Goal: Task Accomplishment & Management: Use online tool/utility

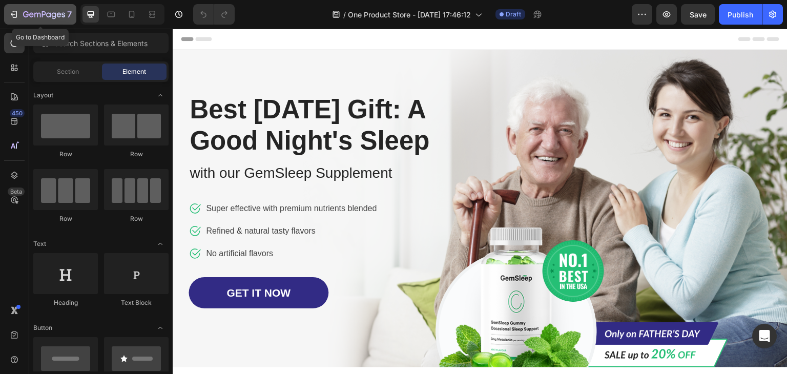
click at [19, 23] on button "7" at bounding box center [40, 14] width 72 height 20
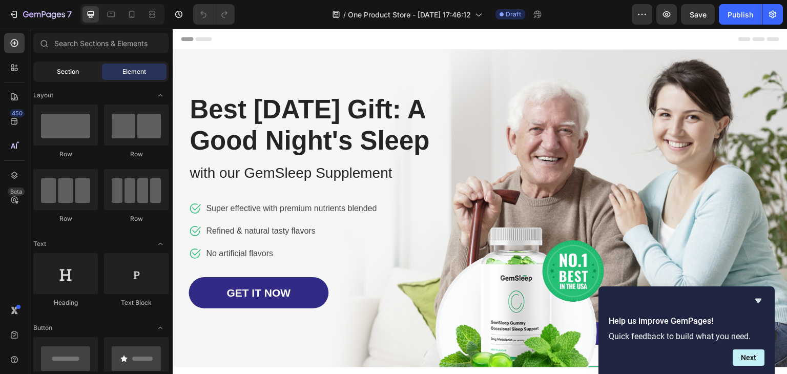
click at [80, 68] on div "Section" at bounding box center [67, 72] width 65 height 16
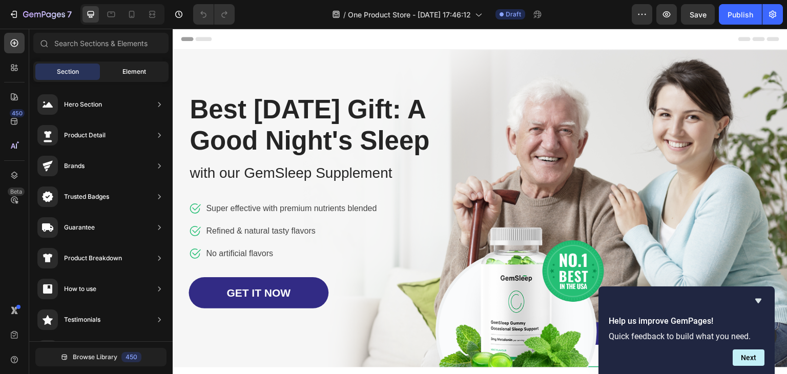
click at [119, 70] on div "Element" at bounding box center [134, 72] width 65 height 16
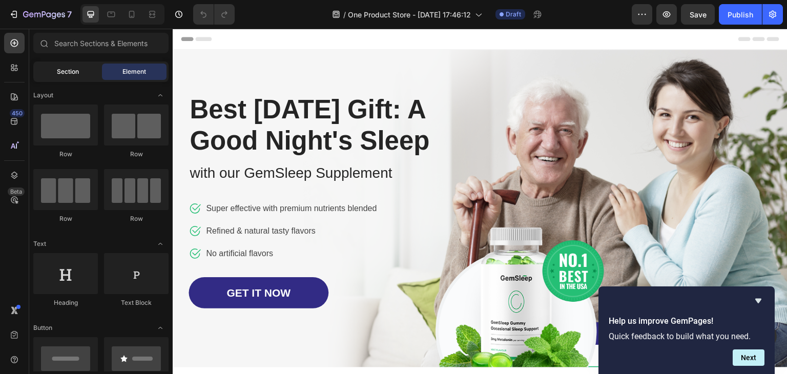
click at [87, 70] on div "Section" at bounding box center [67, 72] width 65 height 16
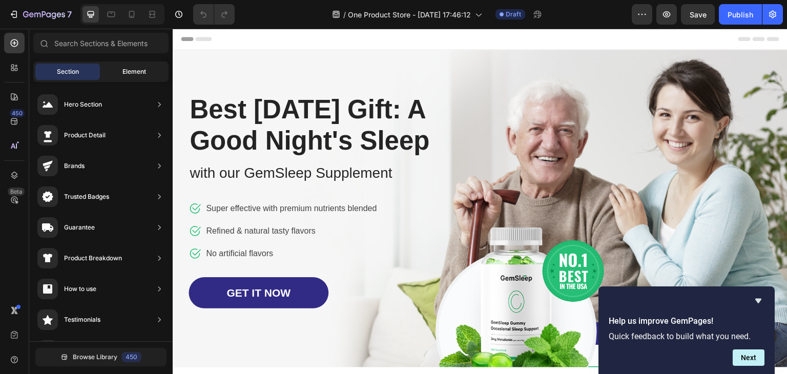
drag, startPoint x: 114, startPoint y: 71, endPoint x: 65, endPoint y: 71, distance: 48.7
click at [114, 71] on div "Element" at bounding box center [134, 72] width 65 height 16
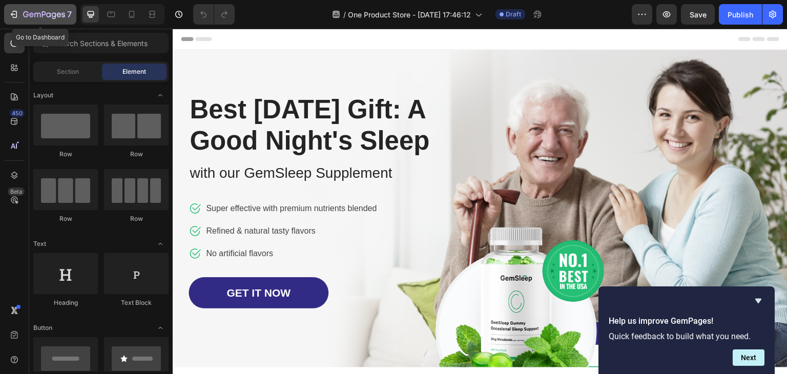
click at [11, 13] on icon "button" at bounding box center [14, 14] width 10 height 10
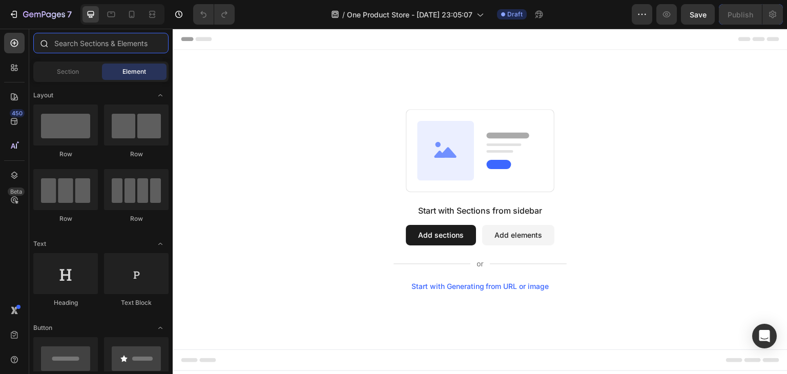
click at [80, 44] on input "text" at bounding box center [100, 43] width 135 height 20
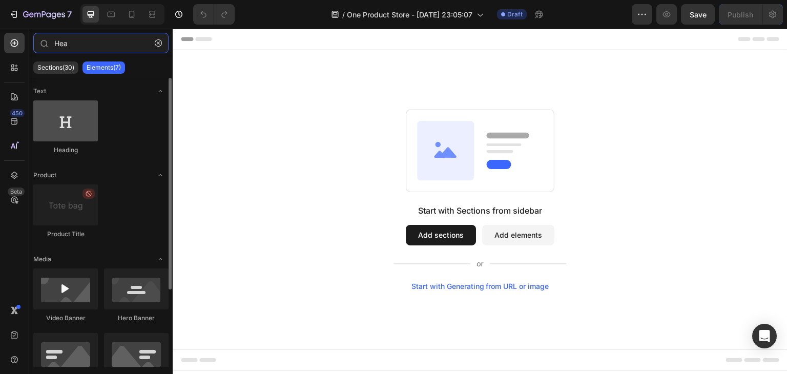
type input "Hea"
click at [65, 124] on div at bounding box center [65, 120] width 65 height 41
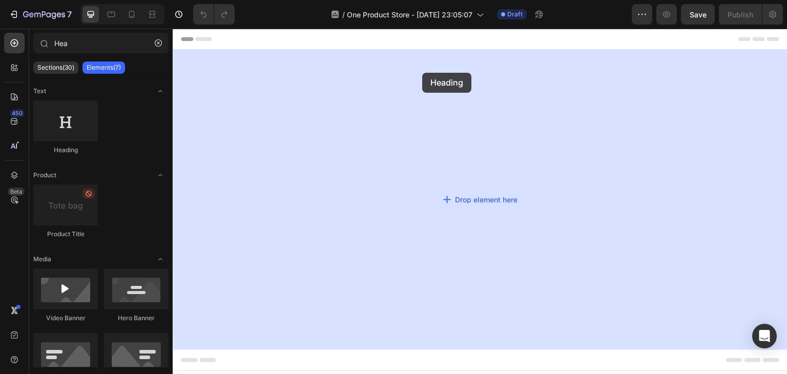
drag, startPoint x: 243, startPoint y: 148, endPoint x: 422, endPoint y: 73, distance: 193.8
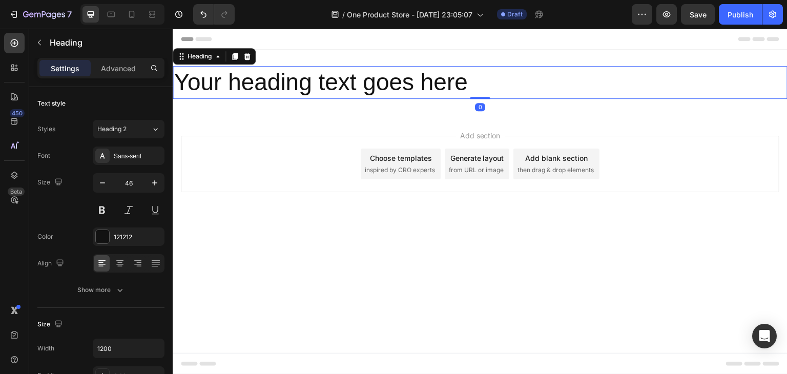
click at [476, 85] on h2 "Your heading text goes here" at bounding box center [480, 82] width 615 height 33
click at [476, 85] on p "Your heading text goes here" at bounding box center [480, 82] width 613 height 31
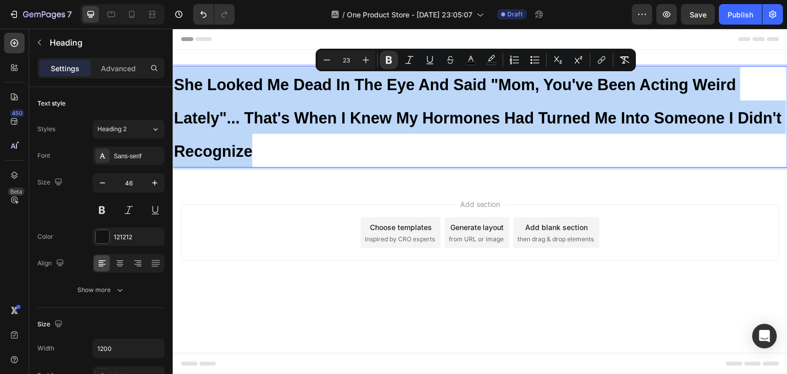
drag, startPoint x: 176, startPoint y: 85, endPoint x: 259, endPoint y: 137, distance: 98.3
click at [259, 137] on p "She Looked Me Dead In The Eye And Said "Mom, You've Been Acting Weird Lately"..…" at bounding box center [480, 116] width 613 height 99
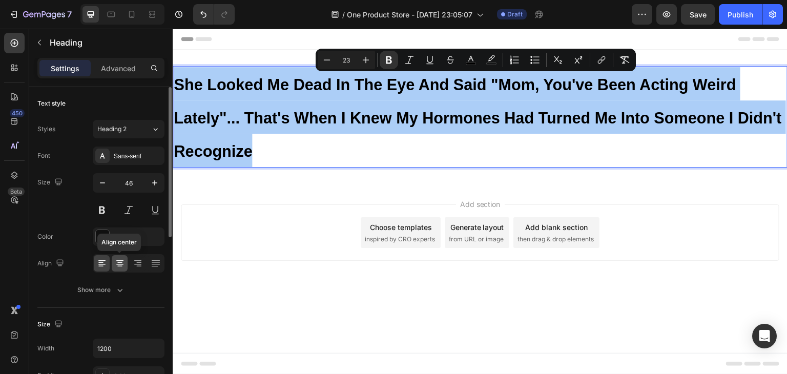
click at [116, 264] on icon at bounding box center [120, 263] width 10 height 10
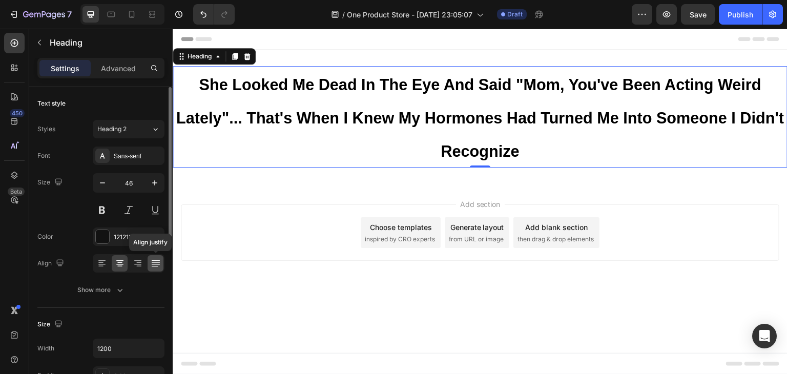
click at [155, 264] on icon at bounding box center [155, 264] width 8 height 1
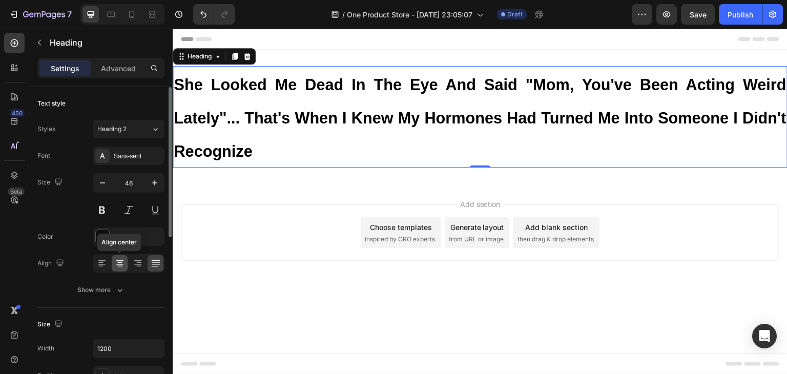
click at [118, 262] on icon at bounding box center [119, 262] width 5 height 1
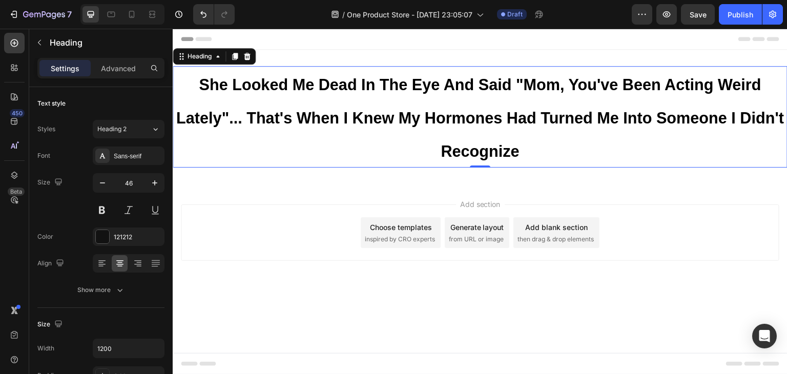
click at [192, 85] on p "She Looked Me Dead In The Eye And Said "Mom, You've Been Acting Weird Lately"..…" at bounding box center [480, 116] width 613 height 99
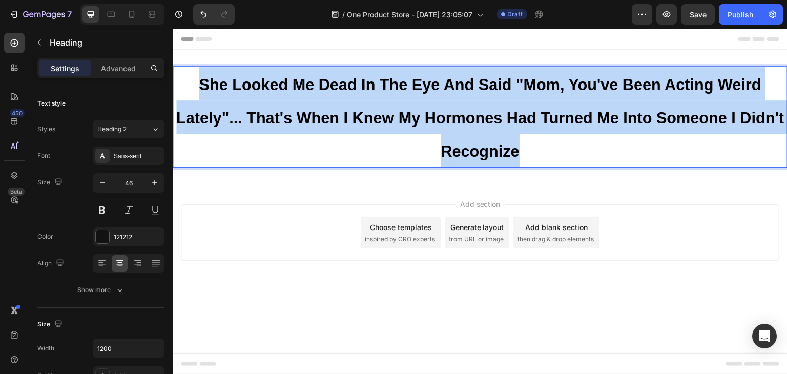
drag, startPoint x: 201, startPoint y: 82, endPoint x: 525, endPoint y: 142, distance: 329.7
click at [525, 142] on p "She Looked Me Dead In The Eye And Said "Mom, You've Been Acting Weird Lately"..…" at bounding box center [480, 116] width 613 height 99
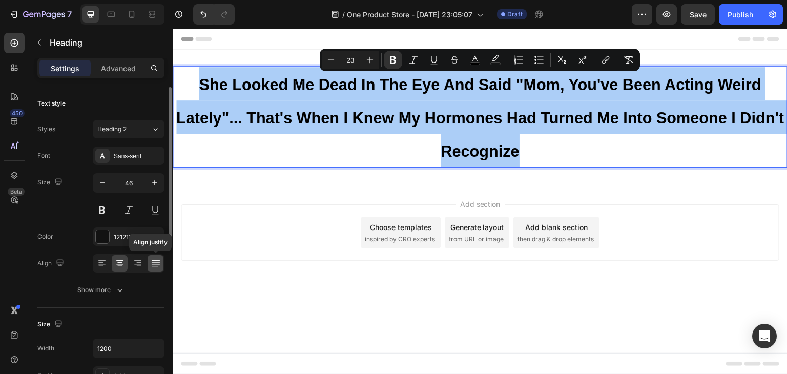
click at [156, 267] on div at bounding box center [156, 263] width 16 height 16
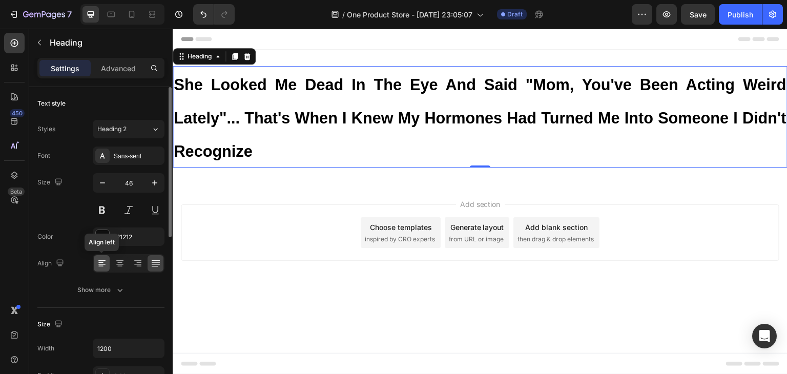
click at [101, 262] on icon at bounding box center [100, 262] width 5 height 1
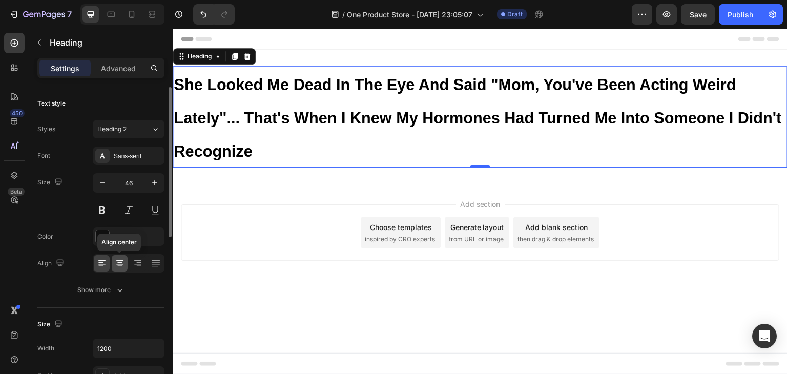
click at [114, 263] on div at bounding box center [120, 263] width 16 height 16
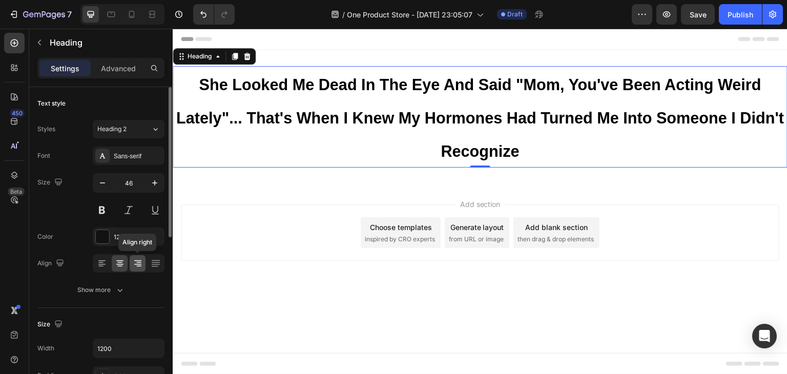
click at [133, 265] on div "Align right" at bounding box center [129, 263] width 72 height 18
click at [133, 265] on icon at bounding box center [138, 263] width 10 height 10
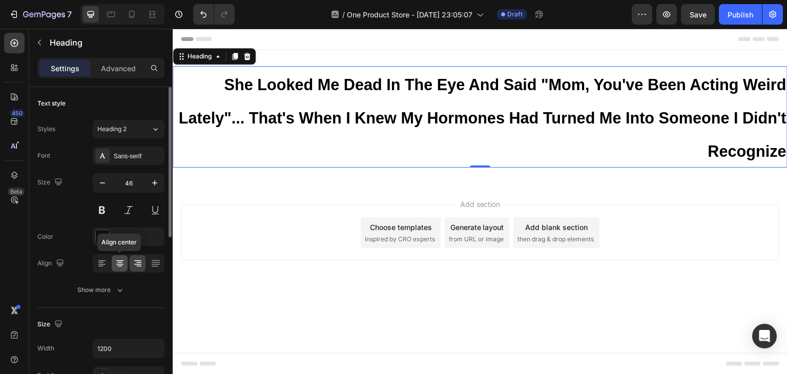
click at [118, 260] on icon at bounding box center [119, 260] width 7 height 1
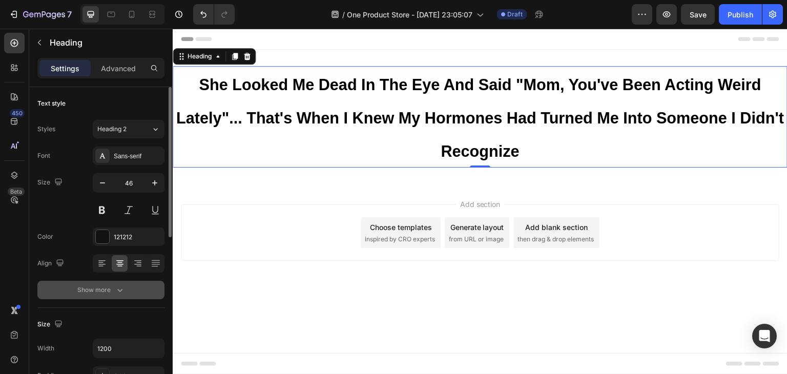
click at [118, 288] on icon "button" at bounding box center [120, 290] width 10 height 10
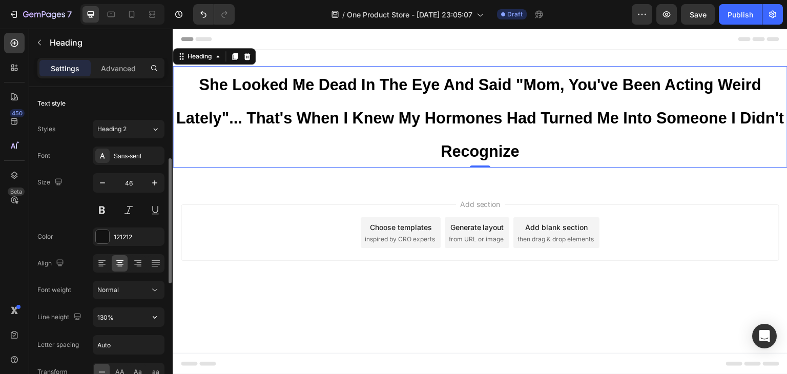
scroll to position [51, 0]
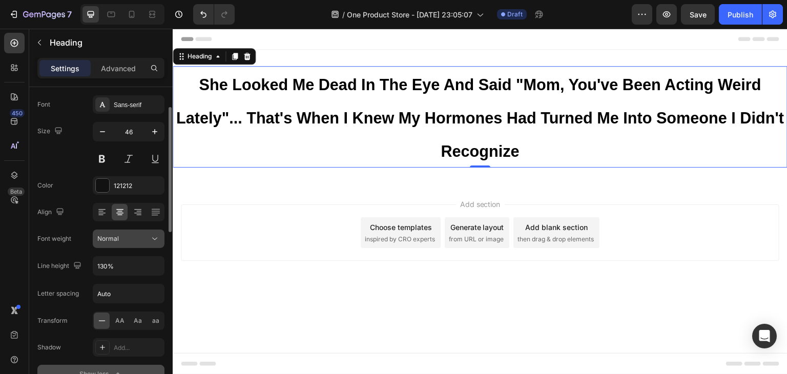
click at [153, 242] on icon at bounding box center [155, 239] width 10 height 10
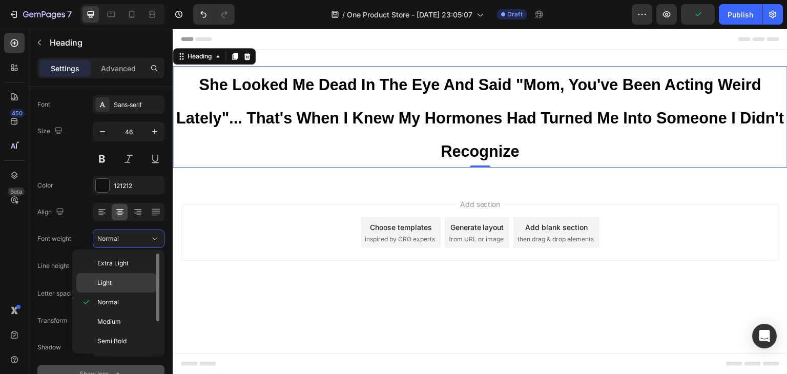
click at [121, 283] on p "Light" at bounding box center [124, 282] width 54 height 9
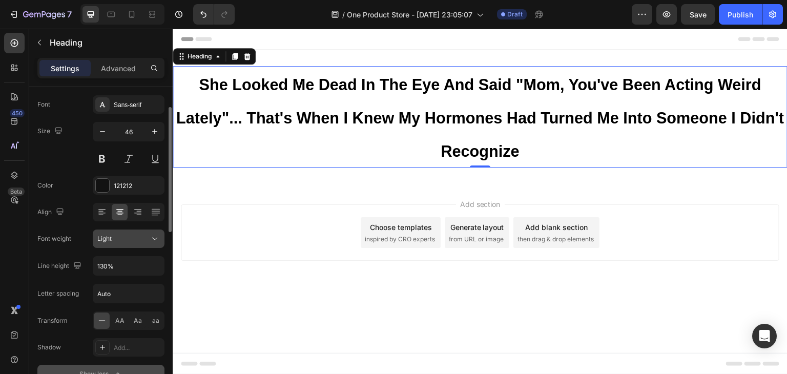
click at [138, 237] on div "Light" at bounding box center [123, 238] width 52 height 9
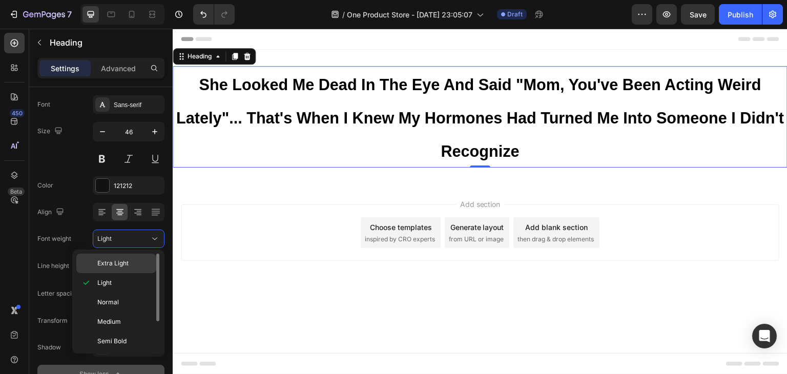
click at [134, 261] on p "Extra Light" at bounding box center [124, 263] width 54 height 9
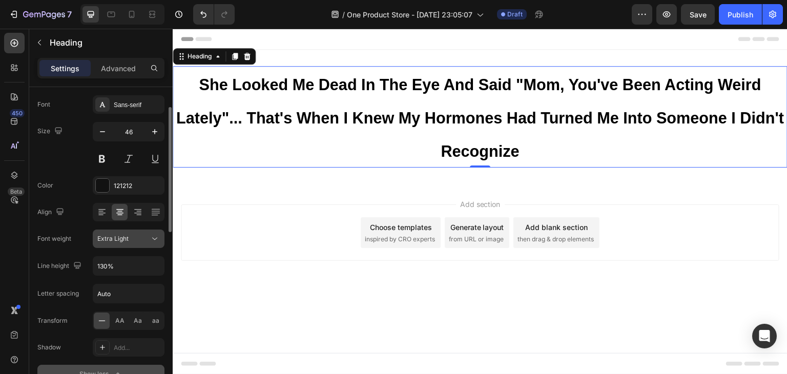
click at [134, 240] on div "Extra Light" at bounding box center [123, 238] width 52 height 9
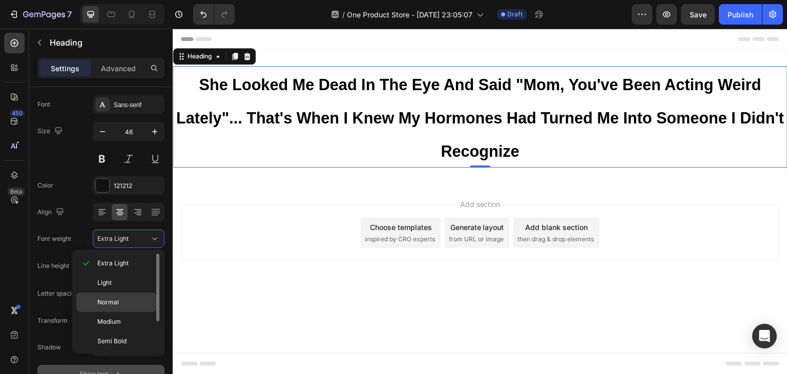
click at [128, 297] on div "Normal" at bounding box center [116, 302] width 80 height 19
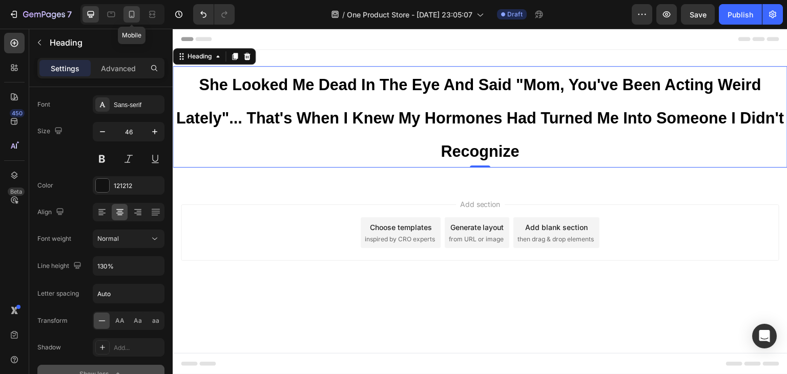
click at [131, 15] on icon at bounding box center [132, 14] width 10 height 10
type input "41"
type input "100%"
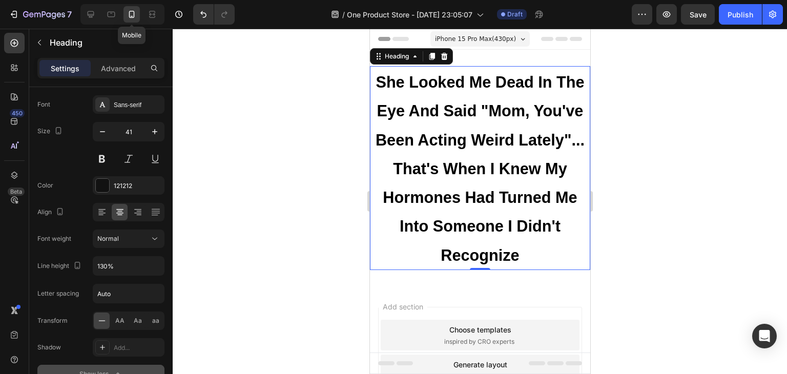
scroll to position [2, 0]
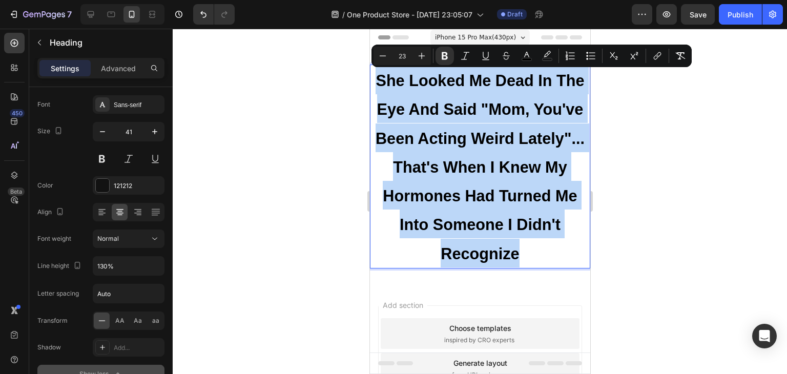
drag, startPoint x: 375, startPoint y: 79, endPoint x: 517, endPoint y: 249, distance: 220.8
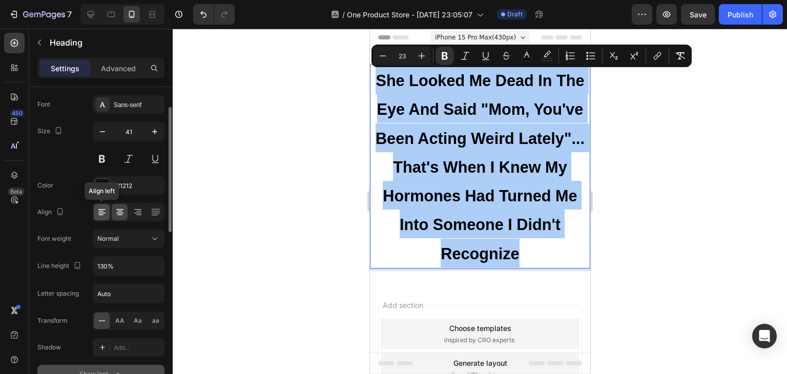
click at [94, 210] on div at bounding box center [102, 212] width 16 height 16
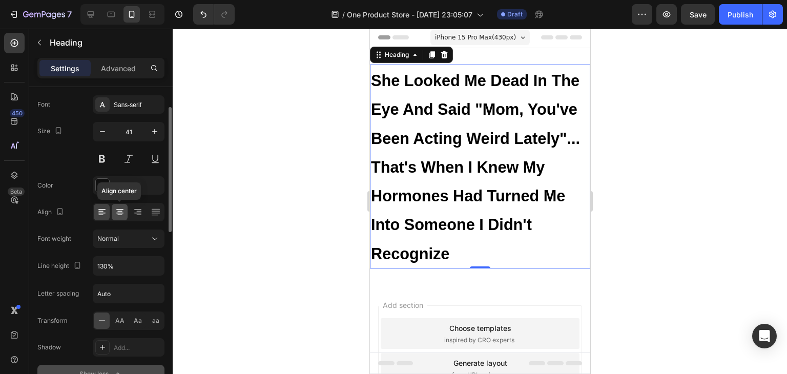
click at [112, 210] on div at bounding box center [120, 212] width 16 height 16
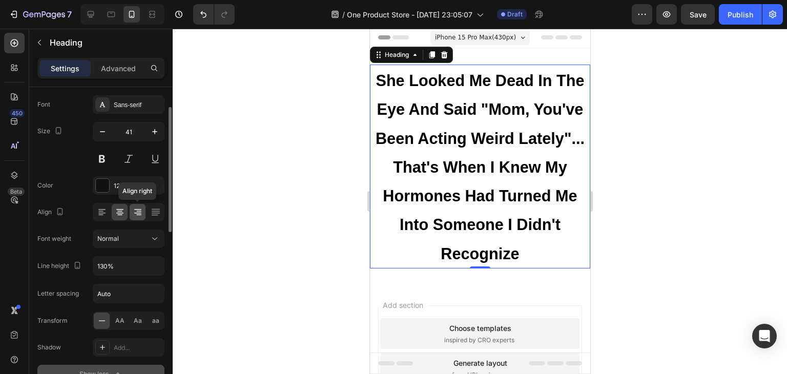
drag, startPoint x: 133, startPoint y: 210, endPoint x: 145, endPoint y: 209, distance: 12.3
click at [134, 210] on icon at bounding box center [138, 212] width 10 height 10
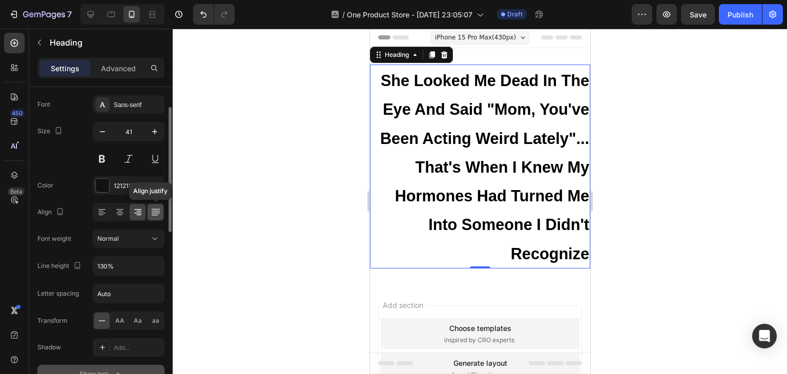
click at [159, 208] on icon at bounding box center [156, 212] width 10 height 10
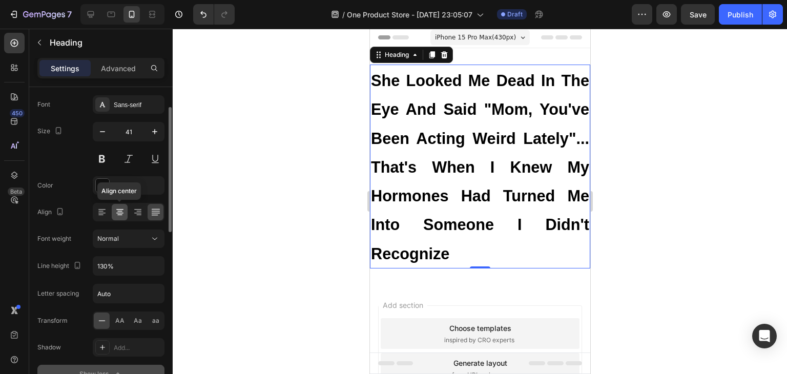
click at [117, 213] on icon at bounding box center [120, 212] width 10 height 10
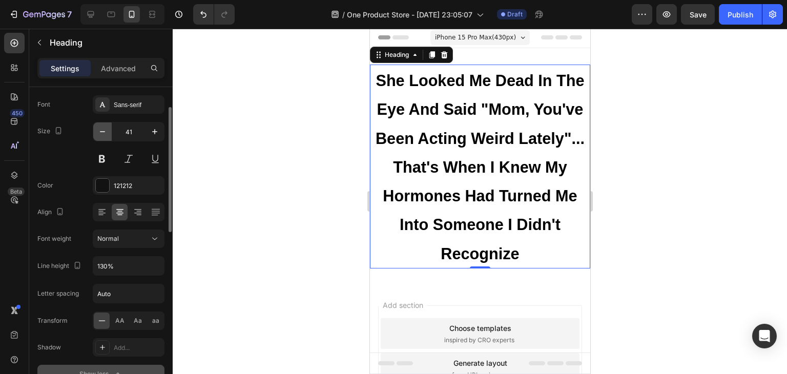
click at [105, 128] on icon "button" at bounding box center [102, 132] width 10 height 10
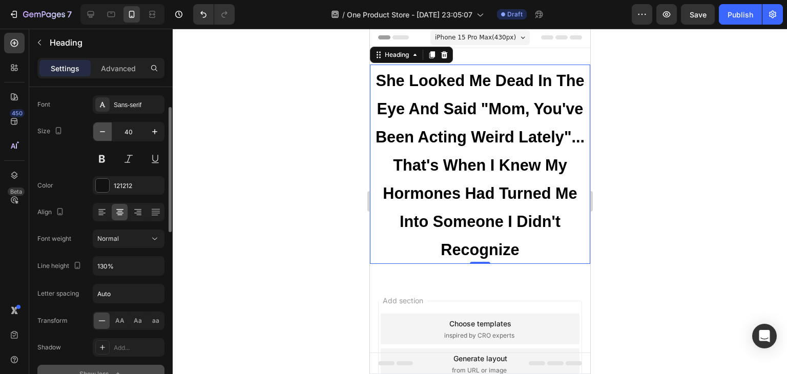
click at [105, 128] on icon "button" at bounding box center [102, 132] width 10 height 10
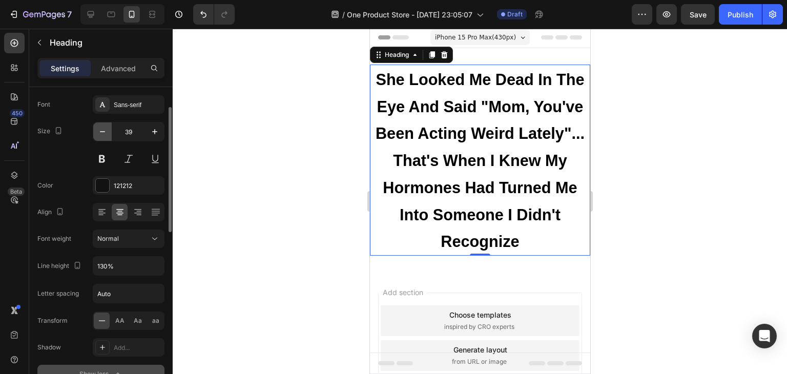
click at [105, 128] on icon "button" at bounding box center [102, 132] width 10 height 10
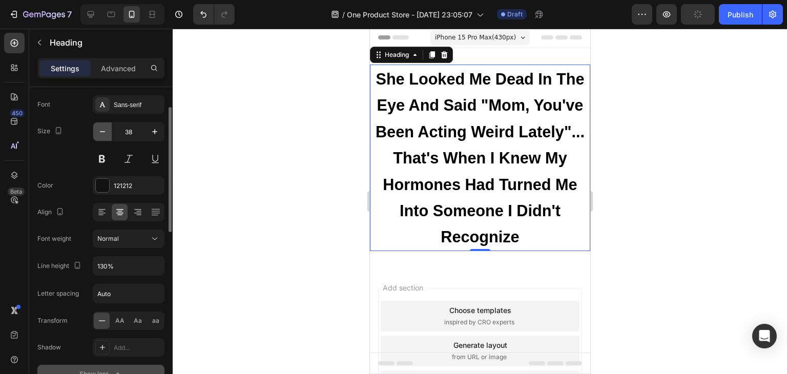
click at [105, 128] on icon "button" at bounding box center [102, 132] width 10 height 10
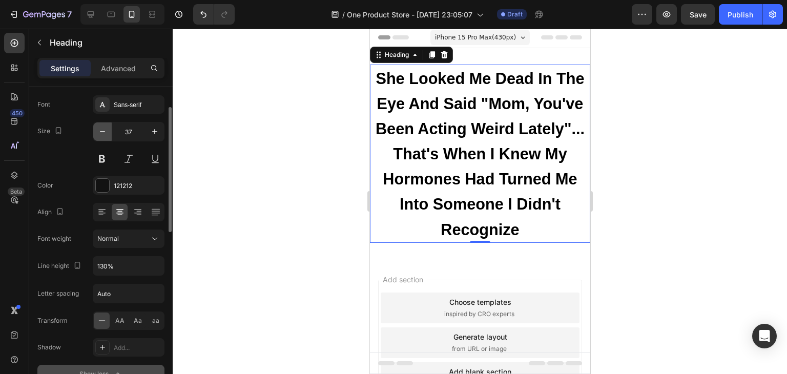
click at [105, 128] on icon "button" at bounding box center [102, 132] width 10 height 10
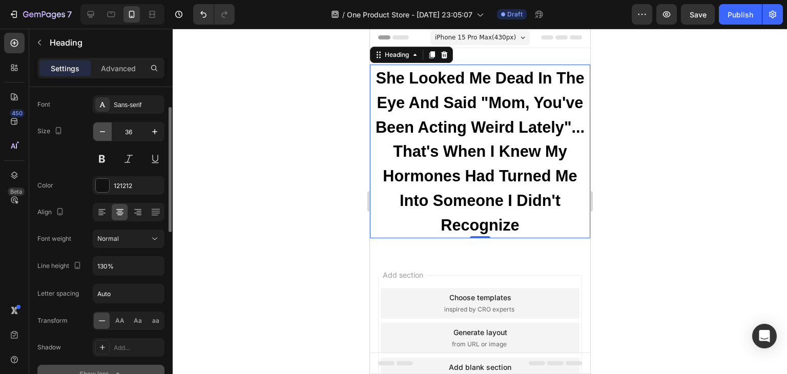
click at [105, 128] on icon "button" at bounding box center [102, 132] width 10 height 10
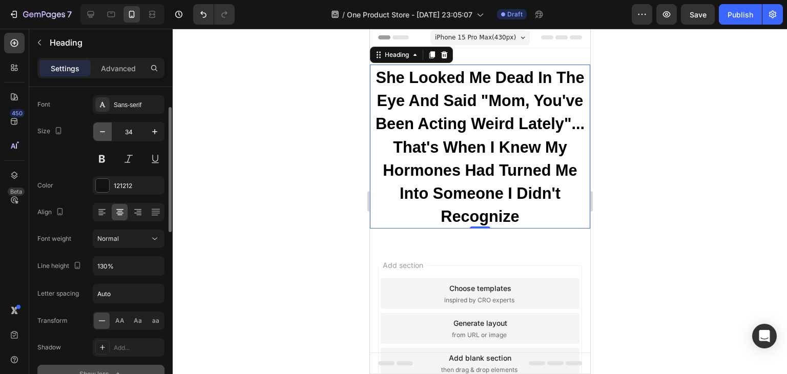
click at [105, 128] on icon "button" at bounding box center [102, 132] width 10 height 10
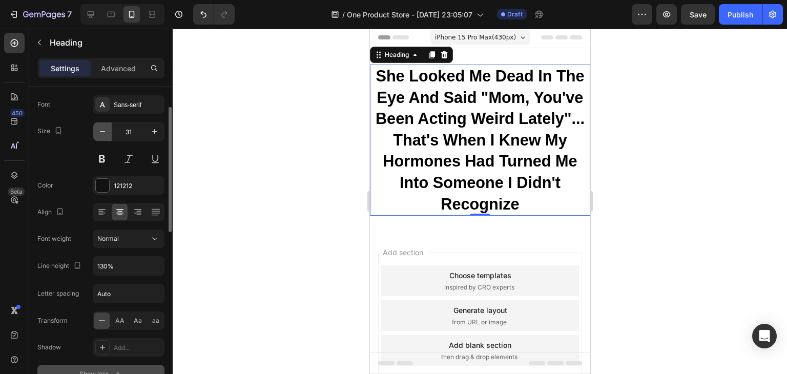
click at [105, 128] on icon "button" at bounding box center [102, 132] width 10 height 10
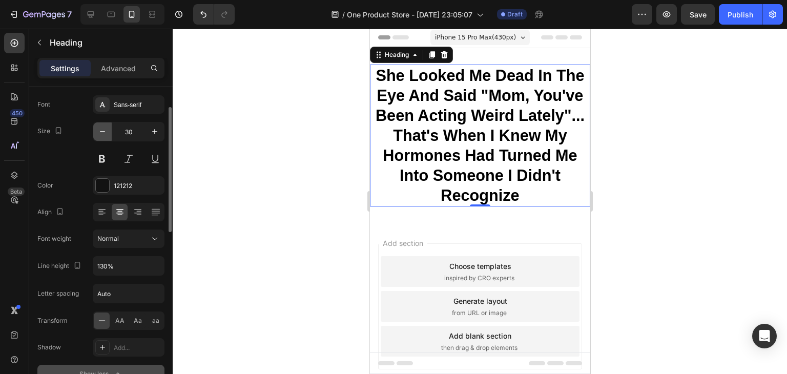
click at [105, 128] on icon "button" at bounding box center [102, 132] width 10 height 10
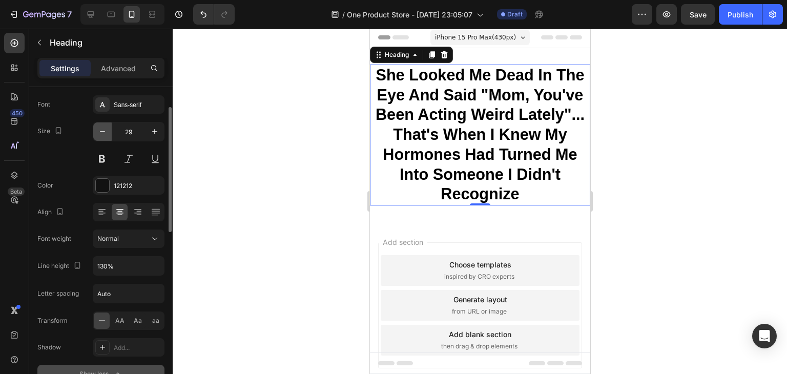
click at [105, 128] on icon "button" at bounding box center [102, 132] width 10 height 10
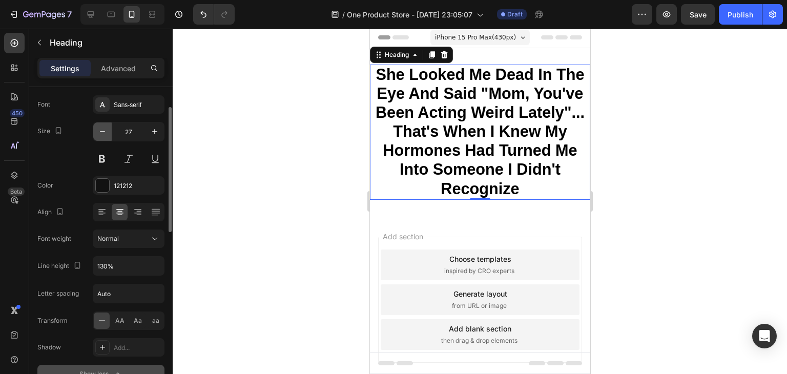
click at [105, 128] on icon "button" at bounding box center [102, 132] width 10 height 10
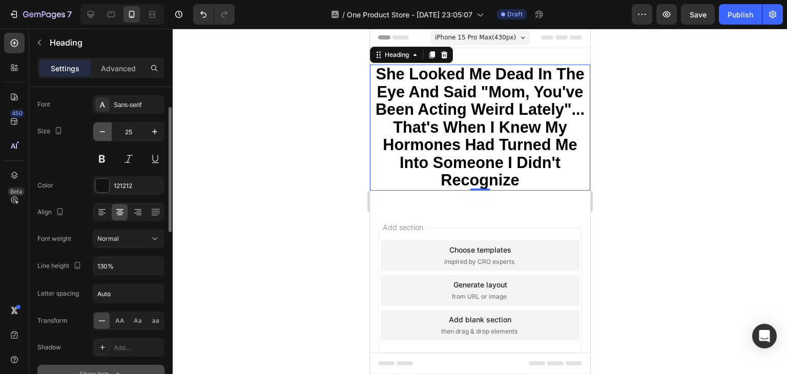
click at [105, 128] on icon "button" at bounding box center [102, 132] width 10 height 10
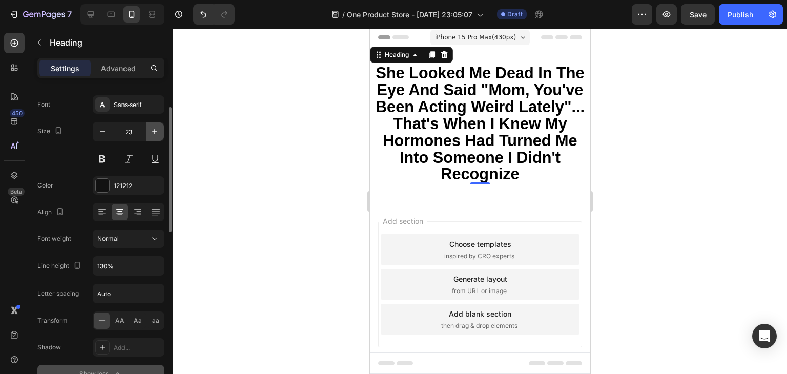
click at [160, 134] on icon "button" at bounding box center [155, 132] width 10 height 10
click at [155, 132] on icon "button" at bounding box center [154, 131] width 5 height 5
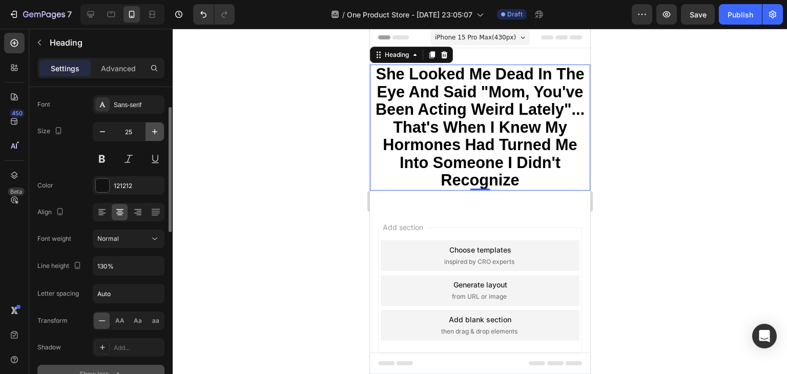
click at [155, 132] on icon "button" at bounding box center [154, 131] width 5 height 5
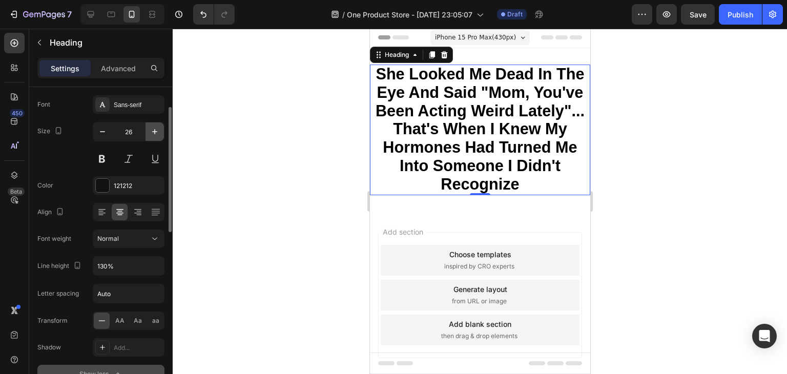
click at [155, 132] on icon "button" at bounding box center [154, 131] width 5 height 5
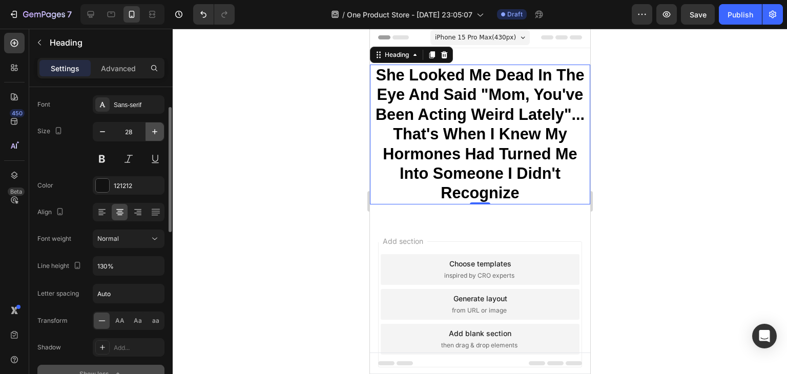
click at [155, 132] on icon "button" at bounding box center [154, 131] width 5 height 5
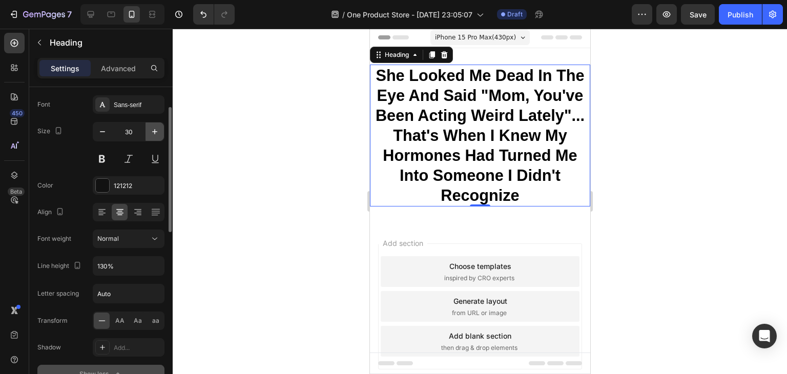
click at [155, 132] on icon "button" at bounding box center [154, 131] width 5 height 5
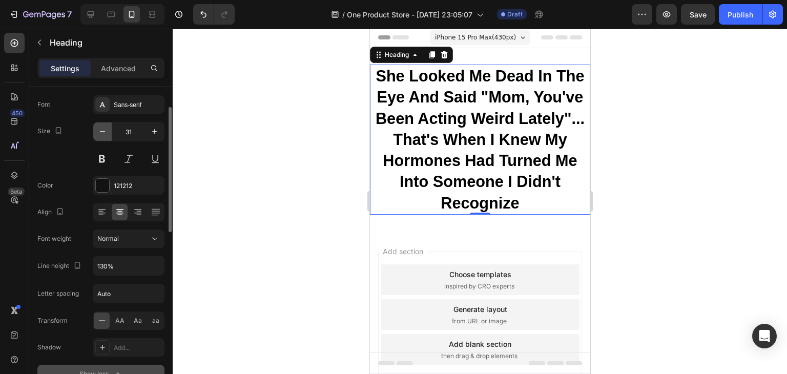
click at [108, 135] on button "button" at bounding box center [102, 131] width 18 height 18
type input "30"
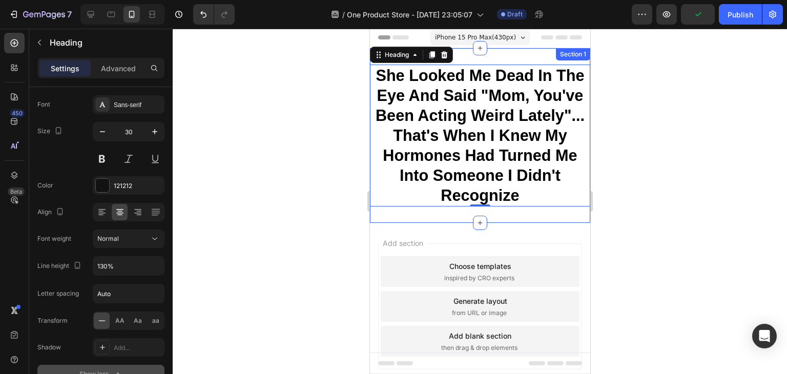
click at [620, 197] on div at bounding box center [480, 201] width 614 height 345
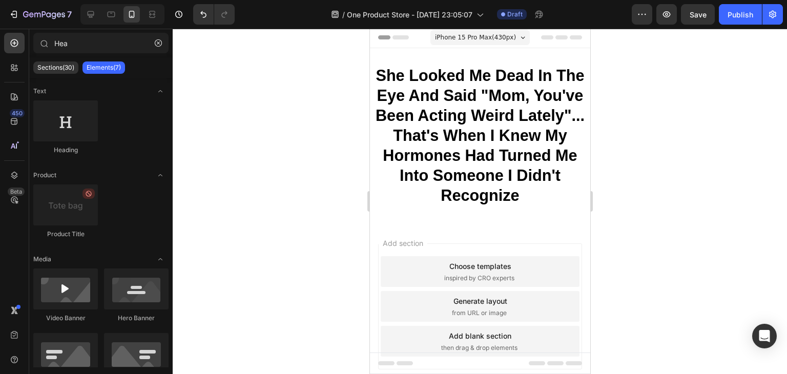
scroll to position [0, 0]
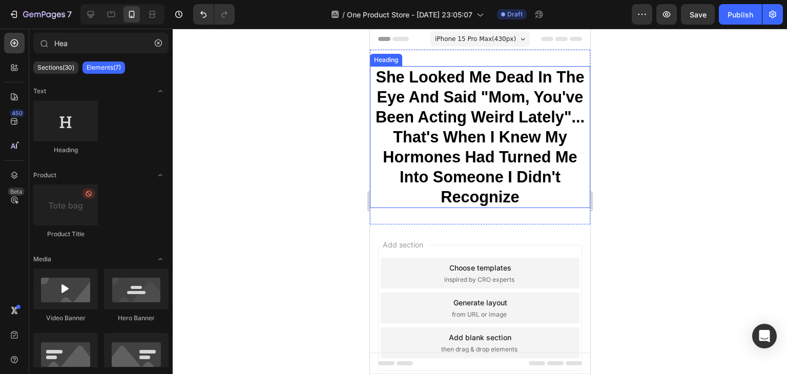
click at [384, 157] on strong "She Looked Me Dead In The Eye And Said "Mom, You've Been Acting Weird Lately"..…" at bounding box center [479, 136] width 209 height 137
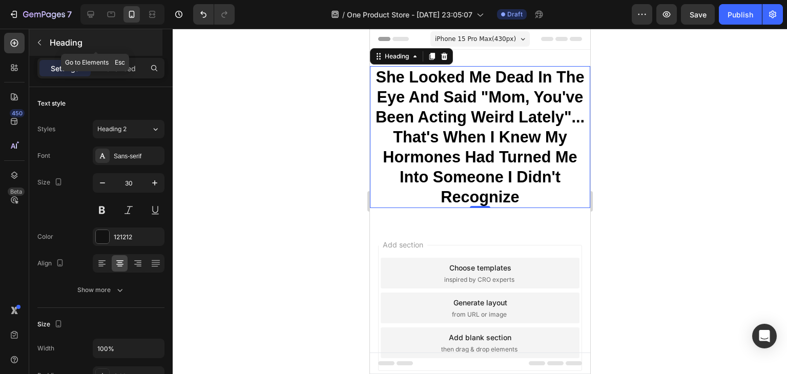
click at [42, 45] on icon "button" at bounding box center [39, 42] width 8 height 8
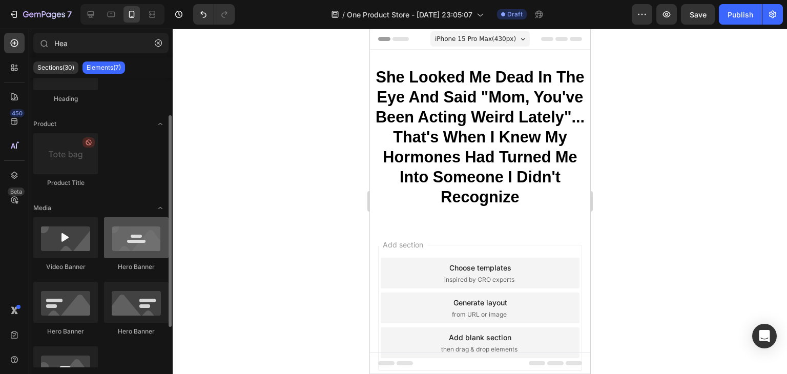
scroll to position [106, 0]
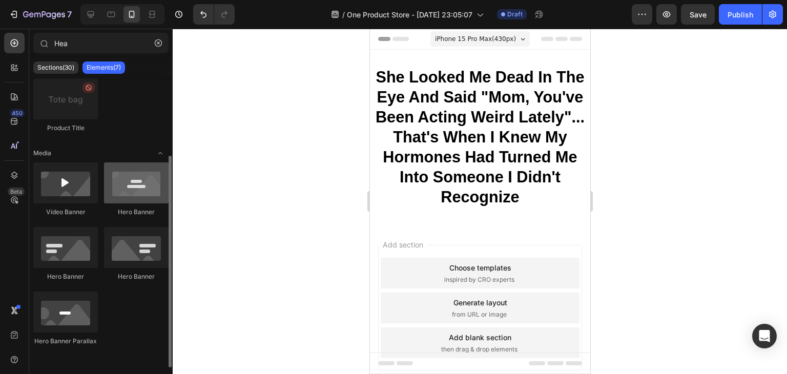
click at [141, 195] on div at bounding box center [136, 182] width 65 height 41
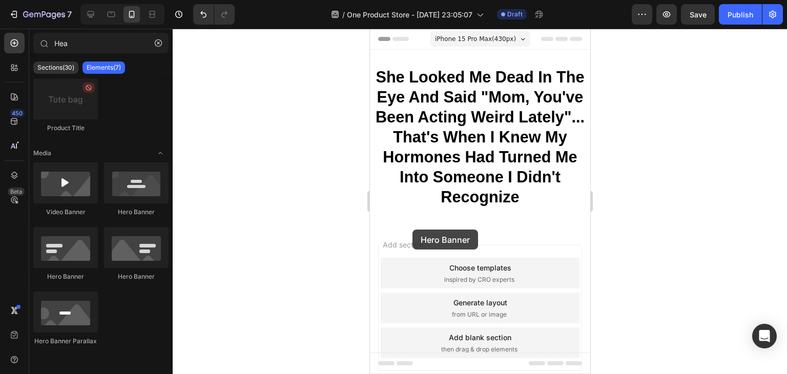
drag, startPoint x: 517, startPoint y: 234, endPoint x: 437, endPoint y: 233, distance: 79.9
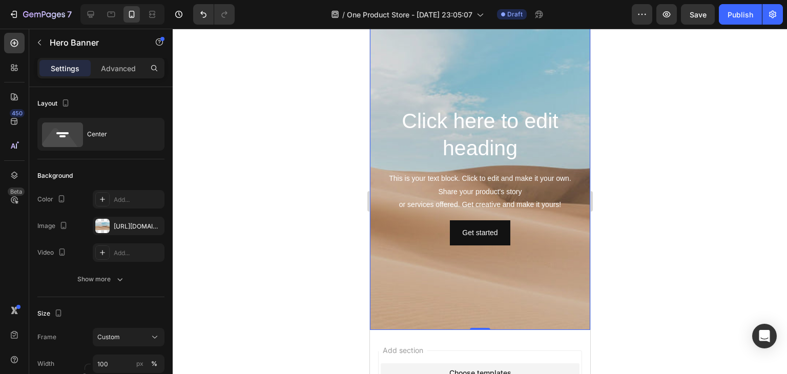
scroll to position [0, 0]
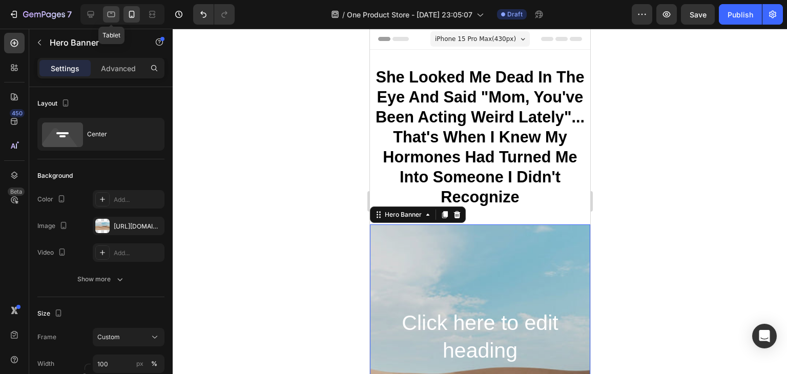
click at [109, 15] on icon at bounding box center [111, 14] width 10 height 10
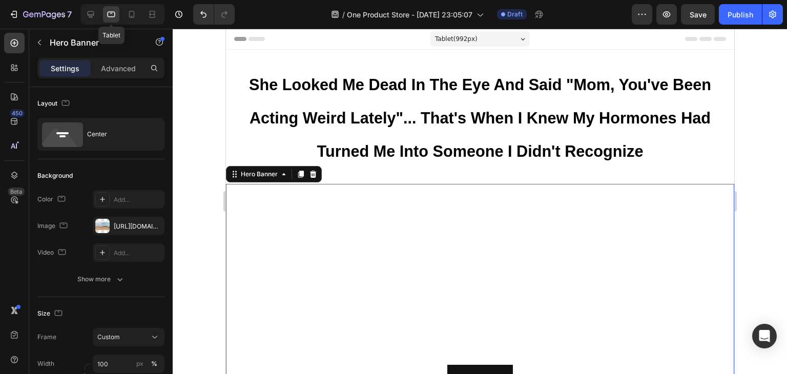
scroll to position [121, 0]
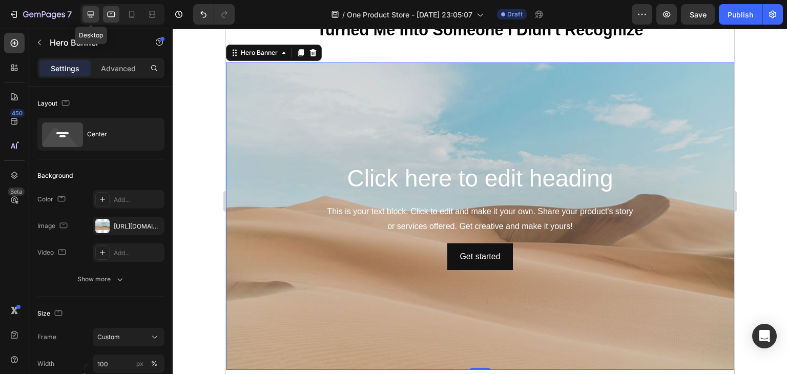
click at [92, 14] on icon at bounding box center [91, 14] width 10 height 10
type input "1200"
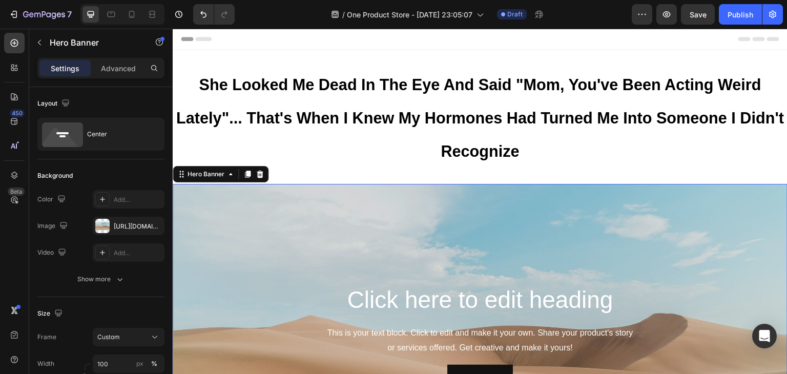
click at [517, 254] on div "Background Image" at bounding box center [480, 337] width 615 height 307
click at [258, 175] on icon at bounding box center [260, 174] width 7 height 7
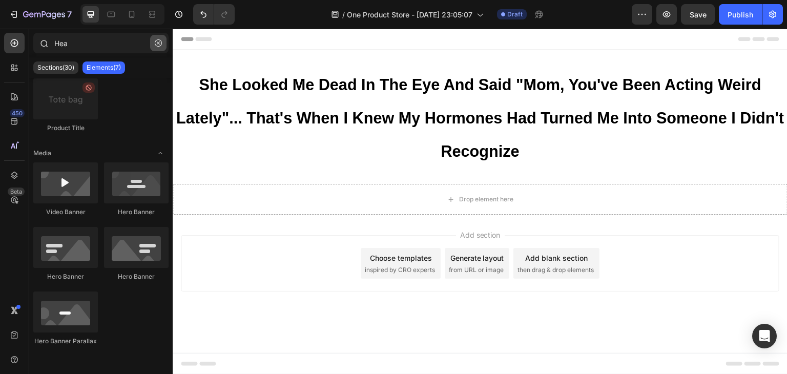
click at [158, 41] on icon "button" at bounding box center [158, 42] width 7 height 7
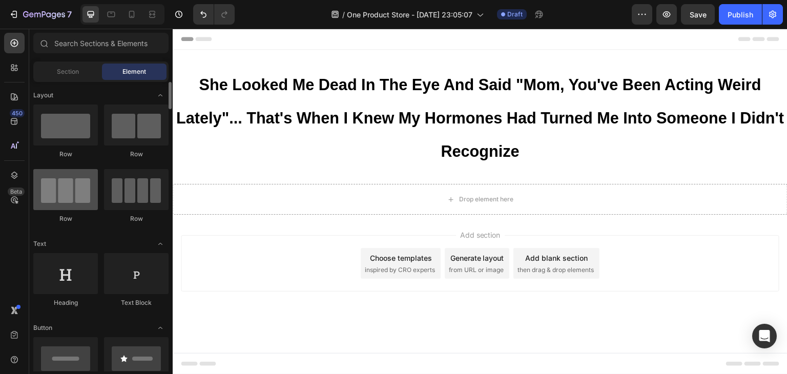
scroll to position [102, 0]
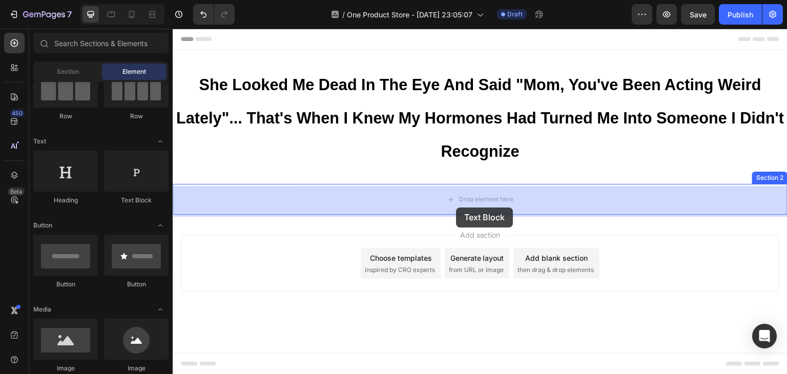
drag, startPoint x: 312, startPoint y: 208, endPoint x: 455, endPoint y: 205, distance: 143.0
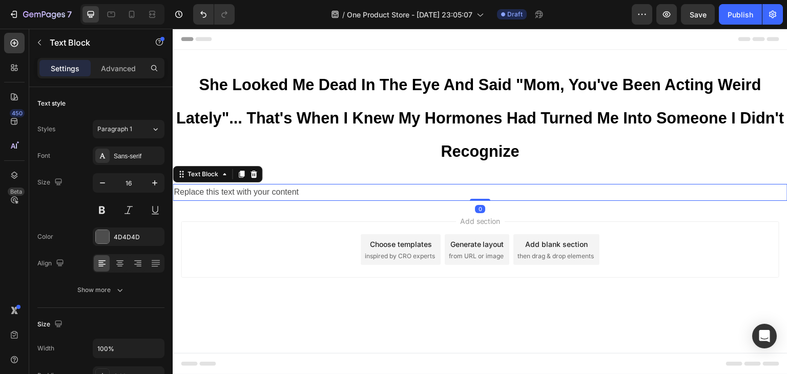
click at [338, 196] on div "Replace this text with your content" at bounding box center [480, 192] width 615 height 17
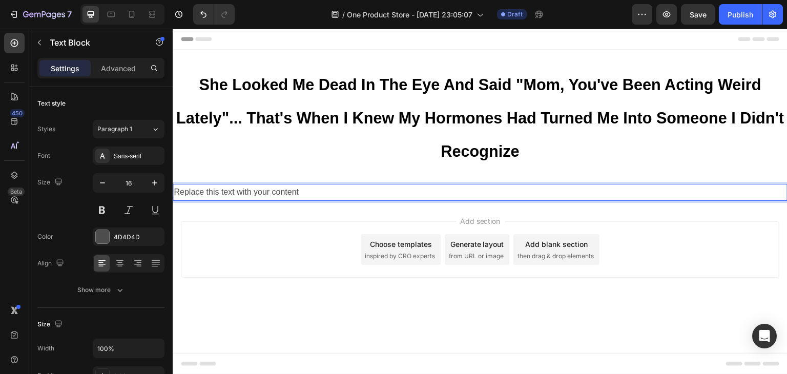
click at [338, 196] on p "Replace this text with your content" at bounding box center [480, 192] width 613 height 15
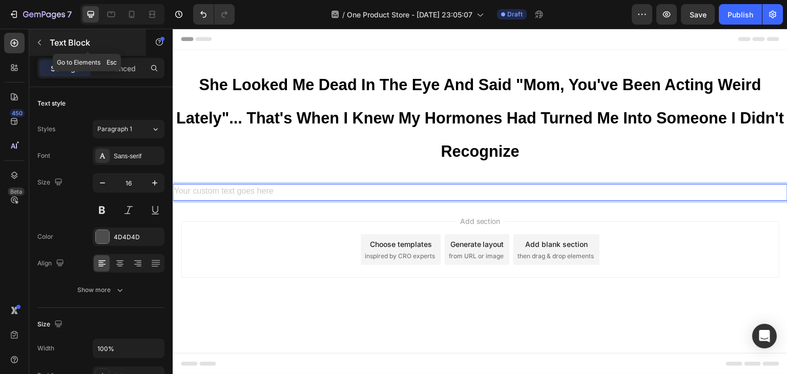
click at [41, 41] on icon "button" at bounding box center [39, 42] width 8 height 8
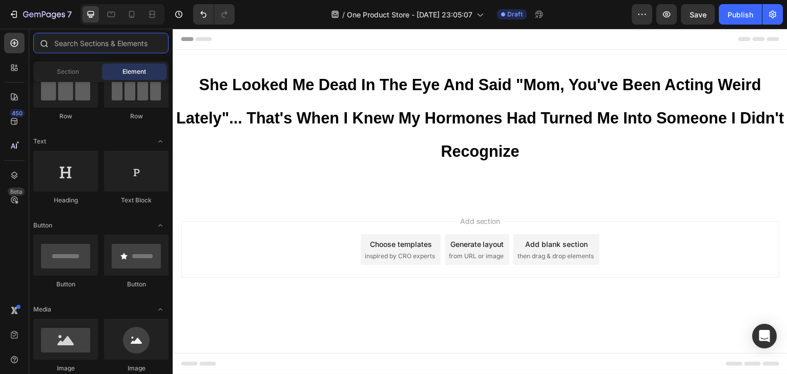
click at [132, 45] on input "text" at bounding box center [100, 43] width 135 height 20
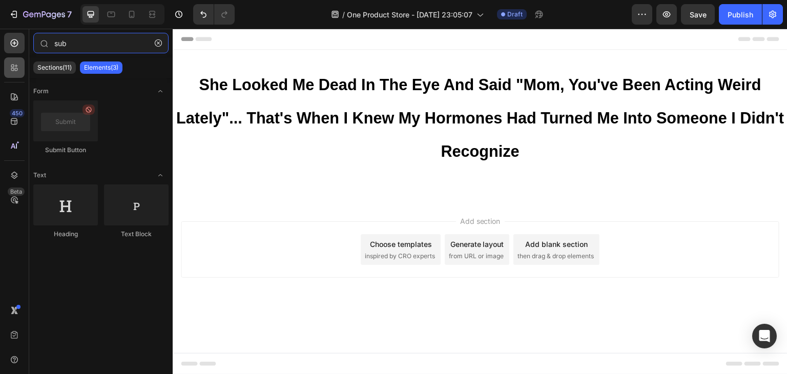
type input "sub"
click at [13, 64] on icon at bounding box center [14, 67] width 10 height 10
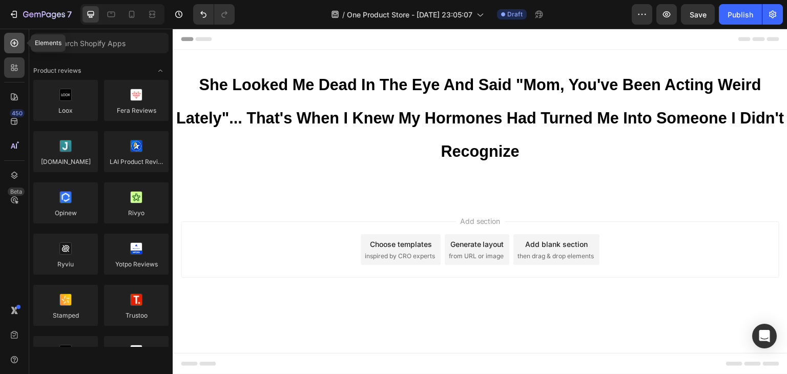
click at [11, 48] on div at bounding box center [14, 43] width 20 height 20
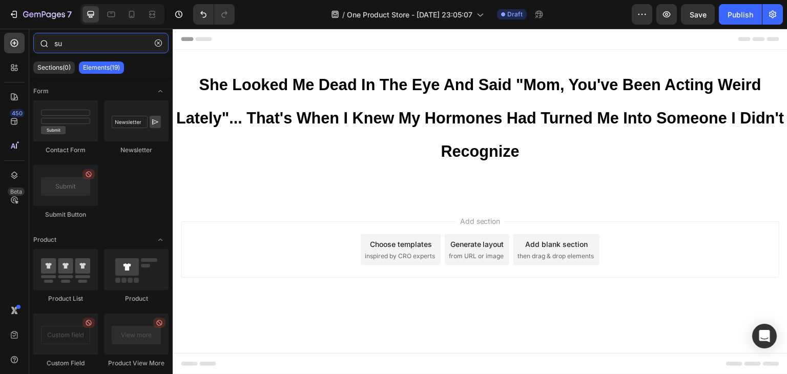
type input "s"
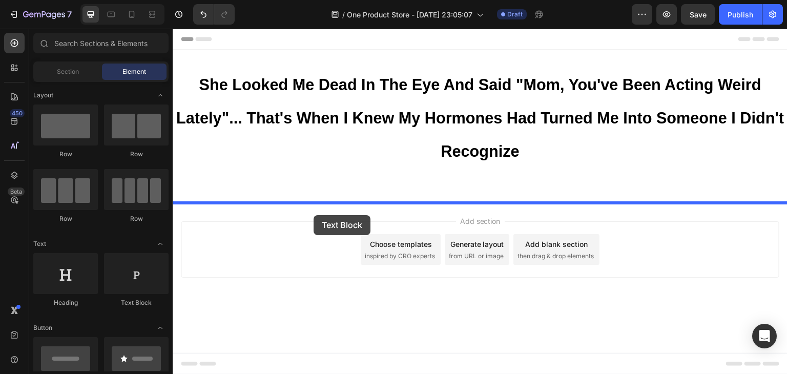
drag, startPoint x: 296, startPoint y: 316, endPoint x: 313, endPoint y: 215, distance: 102.9
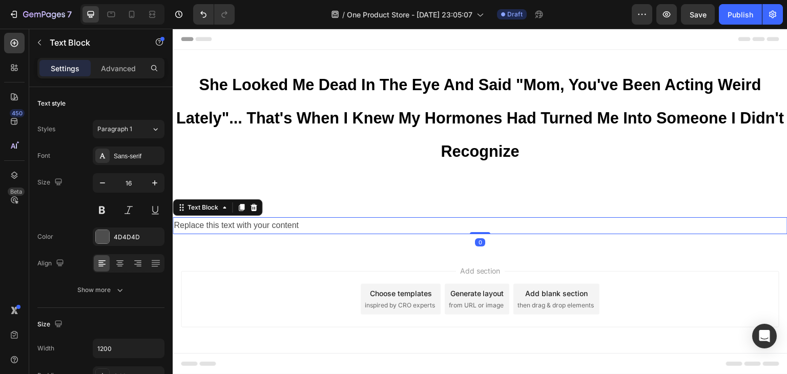
click at [316, 227] on div "Replace this text with your content" at bounding box center [480, 225] width 615 height 17
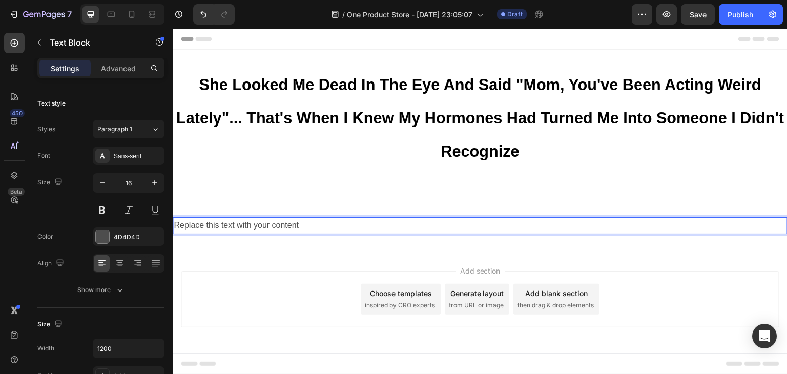
click at [316, 227] on p "Replace this text with your content" at bounding box center [480, 225] width 613 height 15
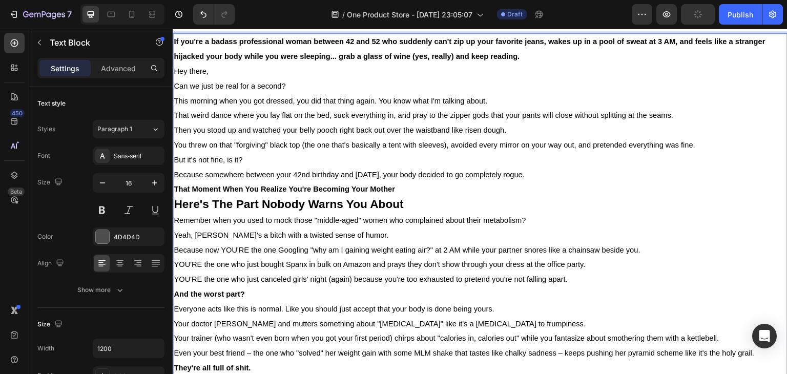
scroll to position [0, 0]
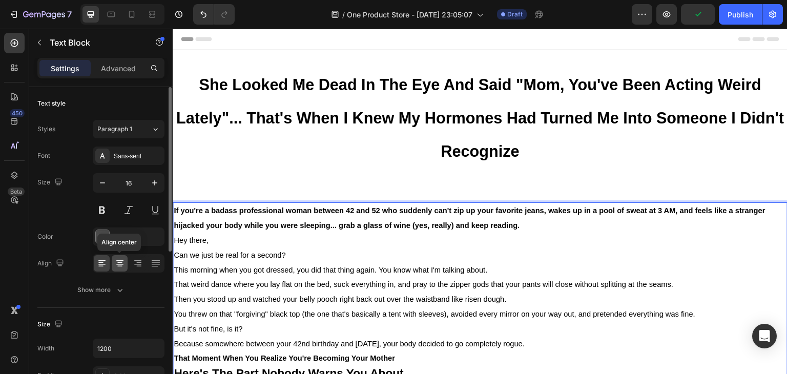
click at [120, 262] on icon at bounding box center [120, 263] width 10 height 10
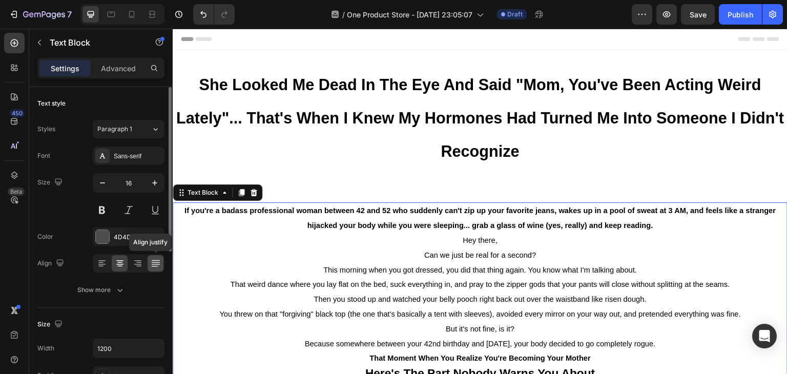
click at [153, 261] on icon at bounding box center [156, 263] width 10 height 10
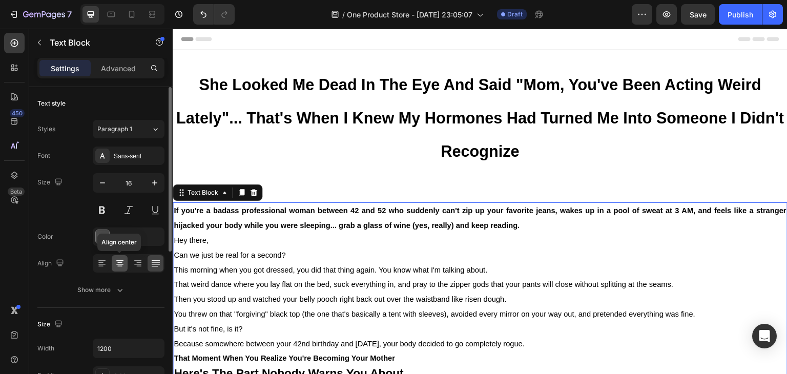
click at [123, 260] on icon at bounding box center [120, 263] width 10 height 10
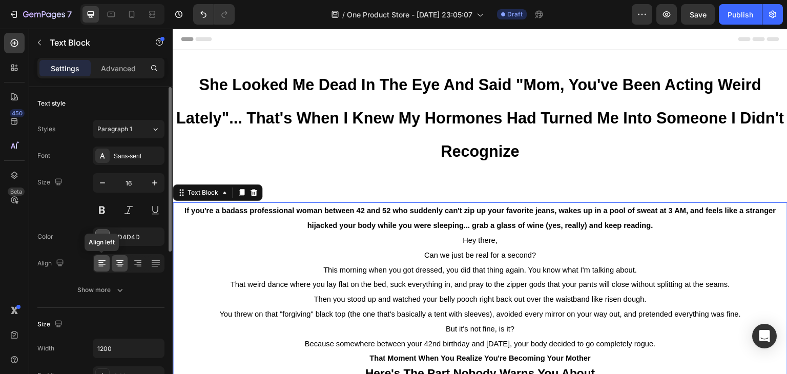
click at [102, 261] on icon at bounding box center [102, 263] width 10 height 10
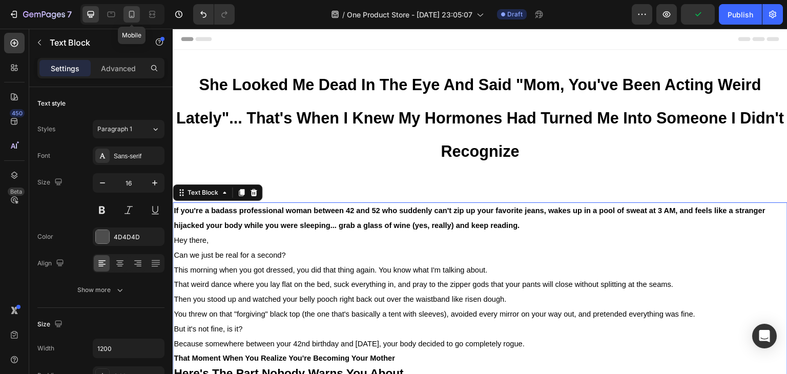
click at [130, 14] on icon at bounding box center [132, 14] width 10 height 10
type input "14"
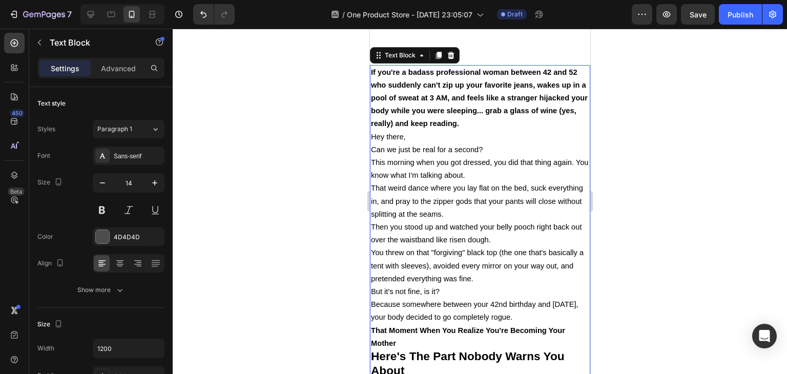
scroll to position [437, 0]
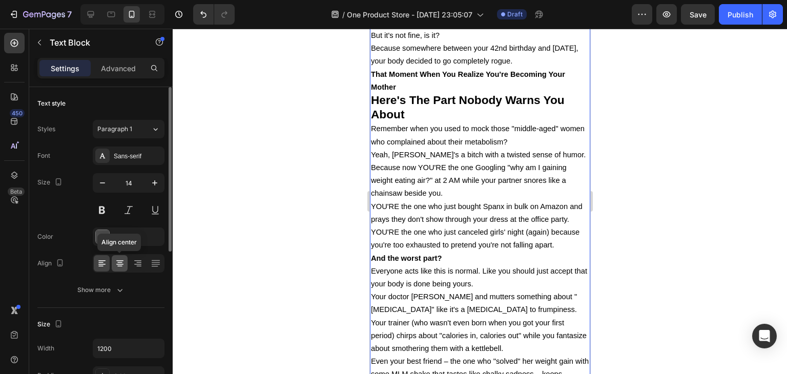
click at [118, 266] on icon at bounding box center [120, 263] width 10 height 10
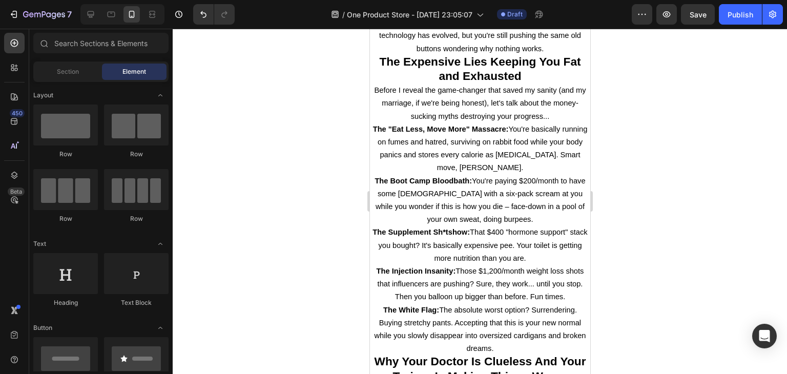
scroll to position [0, 0]
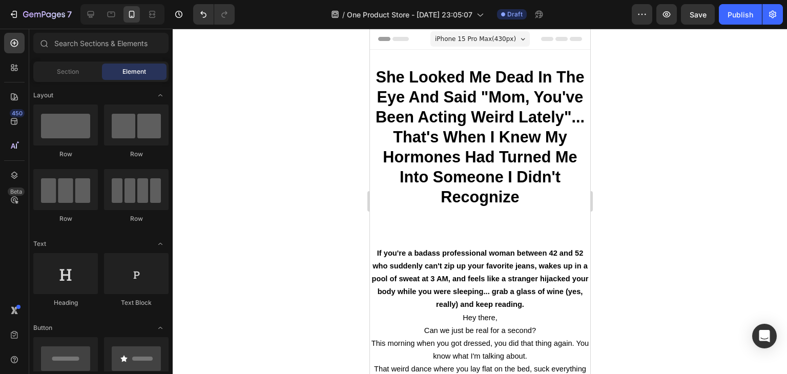
drag, startPoint x: 585, startPoint y: 349, endPoint x: 951, endPoint y: 52, distance: 471.7
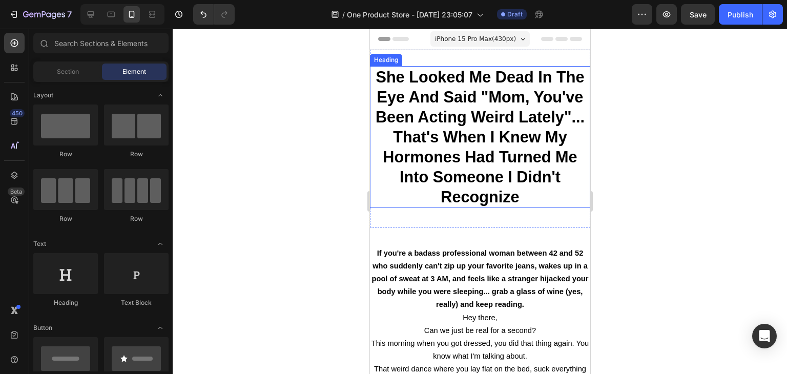
click at [452, 121] on strong "She Looked Me Dead In The Eye And Said "Mom, You've Been Acting Weird Lately"..…" at bounding box center [479, 136] width 209 height 137
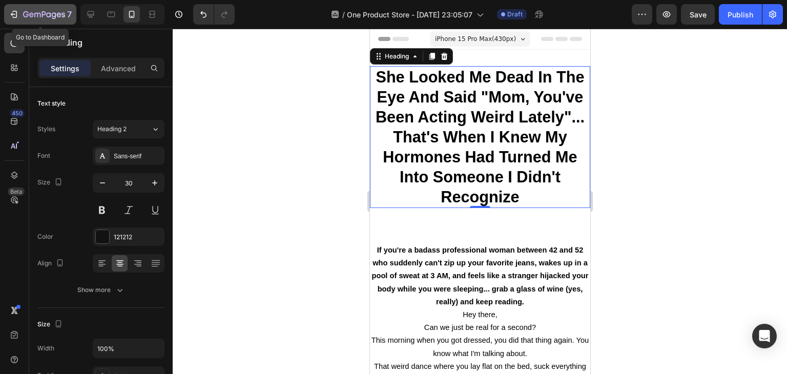
click at [10, 8] on div "7" at bounding box center [40, 14] width 63 height 12
